Goal: Task Accomplishment & Management: Complete application form

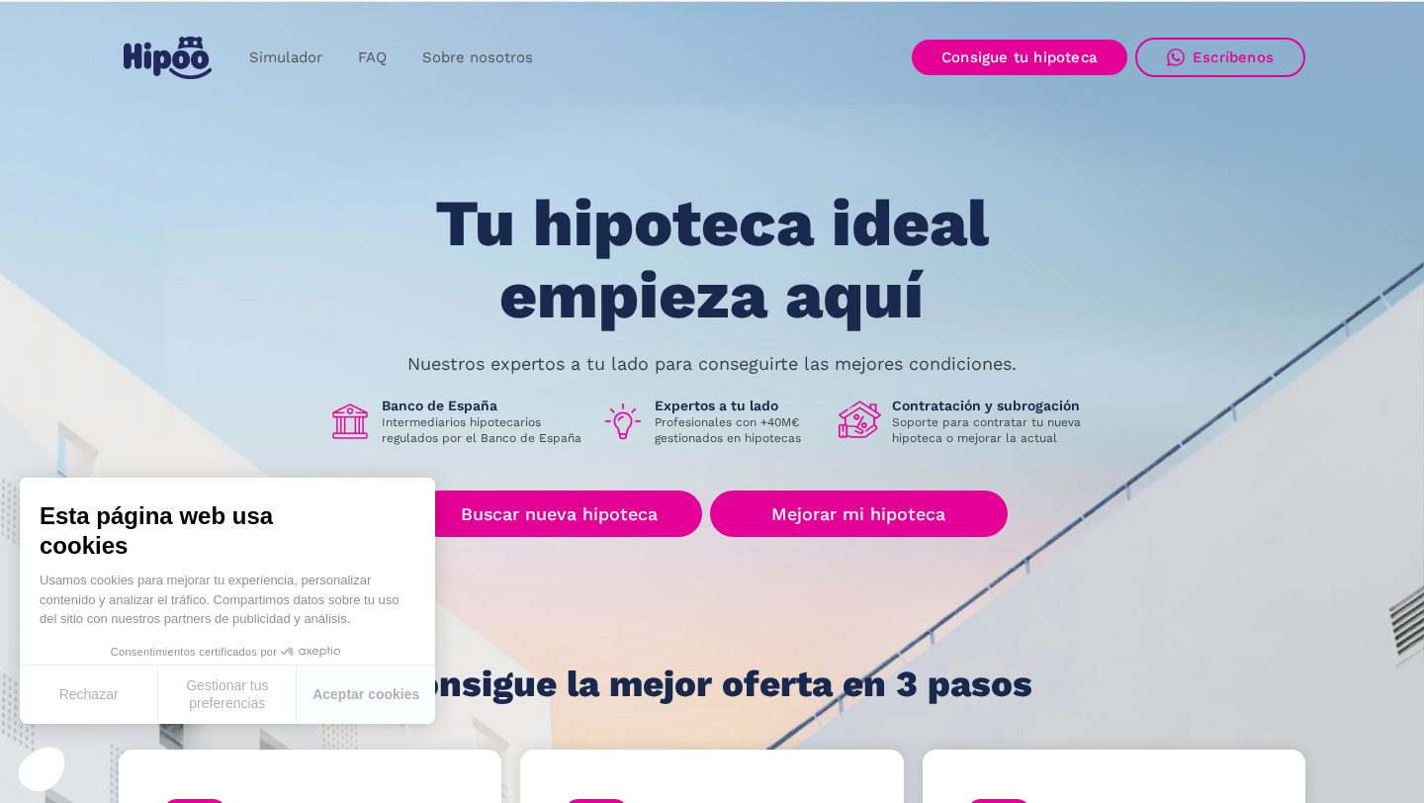
click at [269, 295] on div "Tu hipoteca ideal empieza aquí Nuestros expertos a tu lado para conseguirte las…" at bounding box center [712, 446] width 1187 height 516
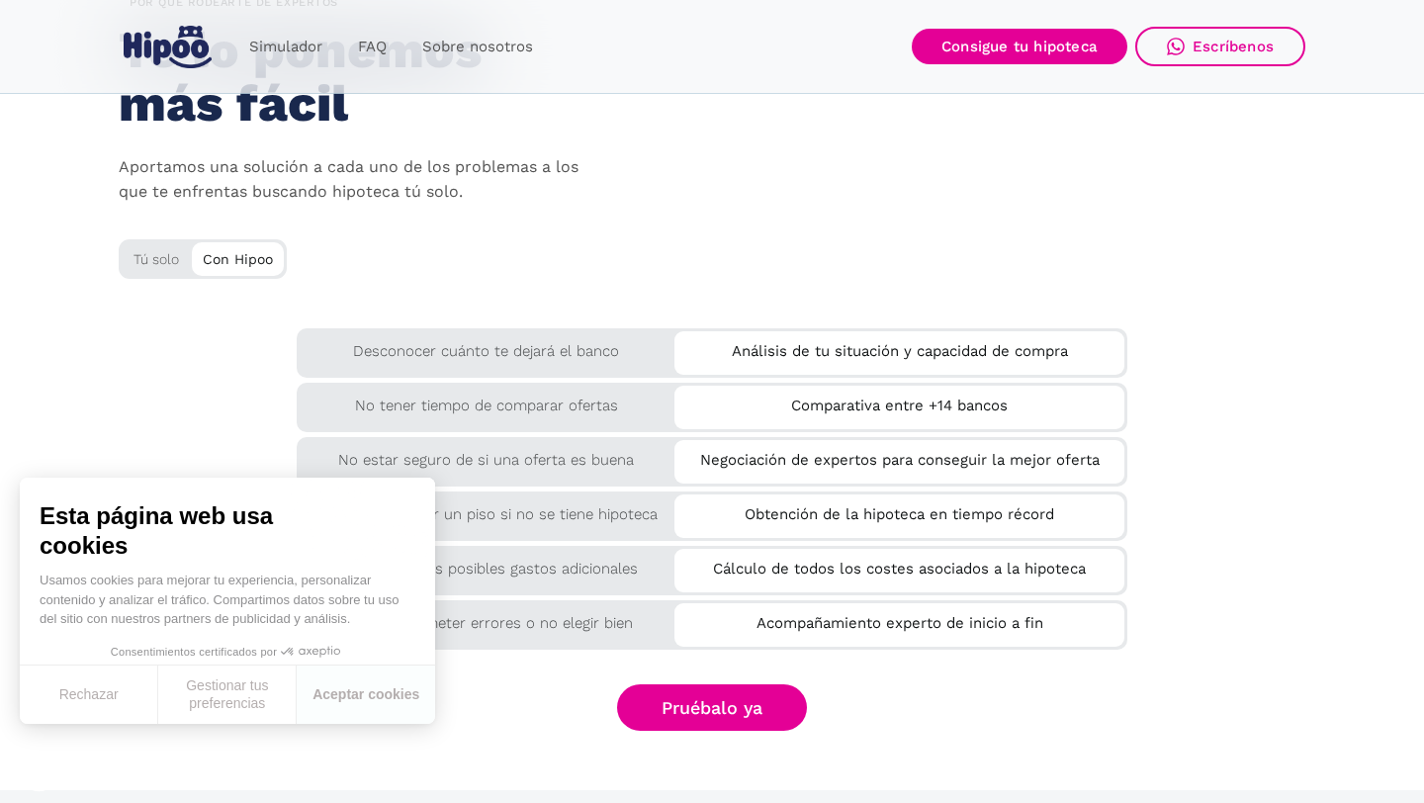
scroll to position [3436, 0]
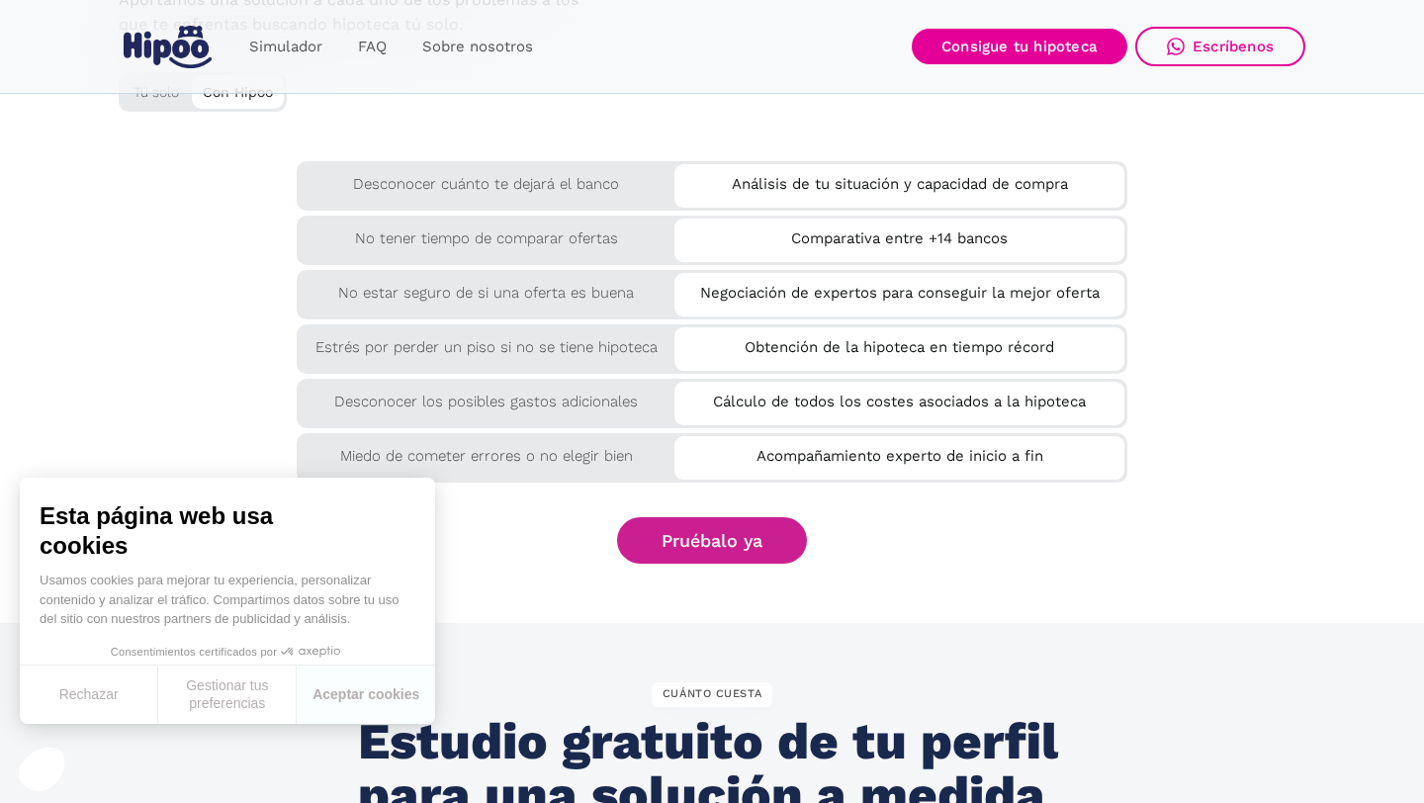
click at [752, 551] on link "Pruébalo ya" at bounding box center [712, 540] width 190 height 46
click at [702, 550] on link "Pruébalo ya" at bounding box center [712, 540] width 190 height 46
click at [718, 566] on section "por QUÉ rodearte de expertos Te lo ponemos más fácil Aportamos una solución a c…" at bounding box center [712, 193] width 1424 height 859
click at [723, 543] on link "Pruébalo ya" at bounding box center [712, 540] width 190 height 46
